Goal: Task Accomplishment & Management: Use online tool/utility

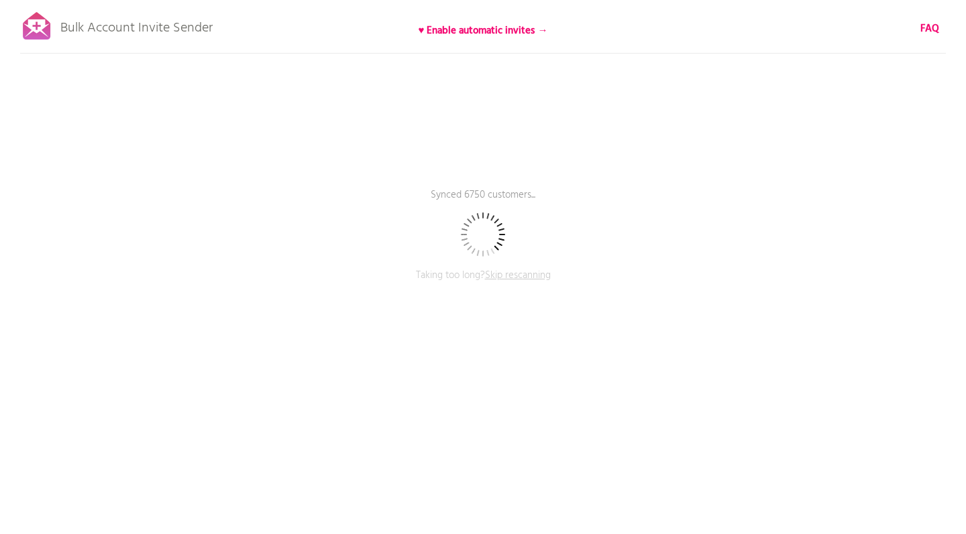
click at [585, 430] on div "Bulk Account Invite Sender ♥ Enable automatic invites → FAQ Synced 6750 custome…" at bounding box center [483, 234] width 966 height 469
click at [519, 275] on span "Skip rescanning" at bounding box center [518, 276] width 66 height 16
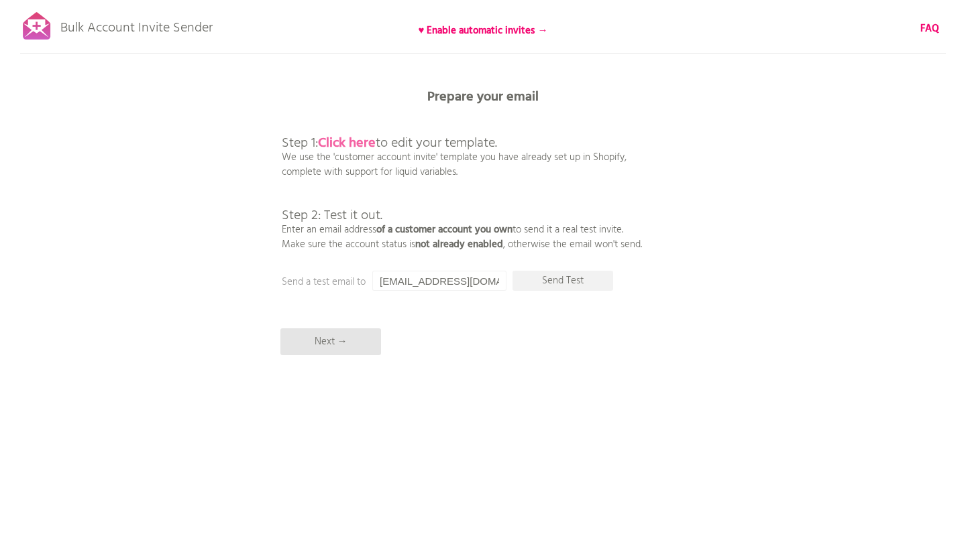
click at [364, 138] on b "Click here" at bounding box center [347, 143] width 58 height 21
drag, startPoint x: 402, startPoint y: 280, endPoint x: 369, endPoint y: 280, distance: 32.9
click at [369, 0] on div "Prepare your email Step 1: Click here to edit your template. We use the 'custom…" at bounding box center [483, 0] width 966 height 0
type input "[EMAIL_ADDRESS][DOMAIN_NAME]"
click at [528, 343] on div "Bulk Account Invite Sender ♥ Enable automatic invites → FAQ Skipped syncing cus…" at bounding box center [483, 234] width 966 height 469
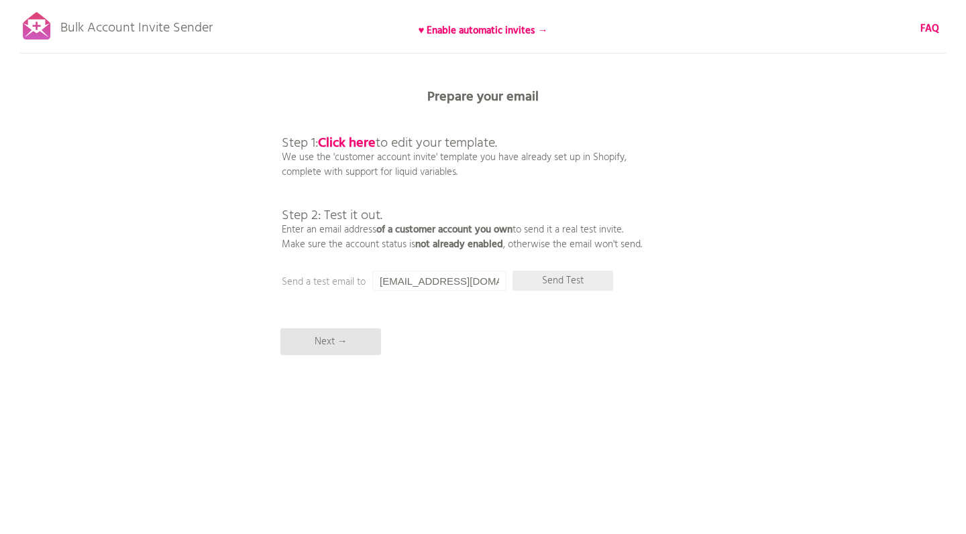
click at [575, 282] on p "Send Test" at bounding box center [562, 281] width 101 height 20
click at [485, 284] on input "[EMAIL_ADDRESS][DOMAIN_NAME]" at bounding box center [439, 281] width 134 height 20
